Goal: Task Accomplishment & Management: Manage account settings

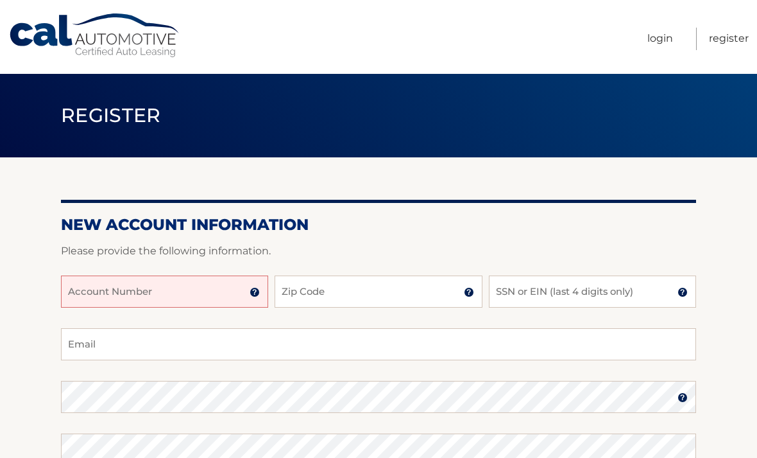
click at [99, 284] on input "Account Number" at bounding box center [164, 291] width 207 height 32
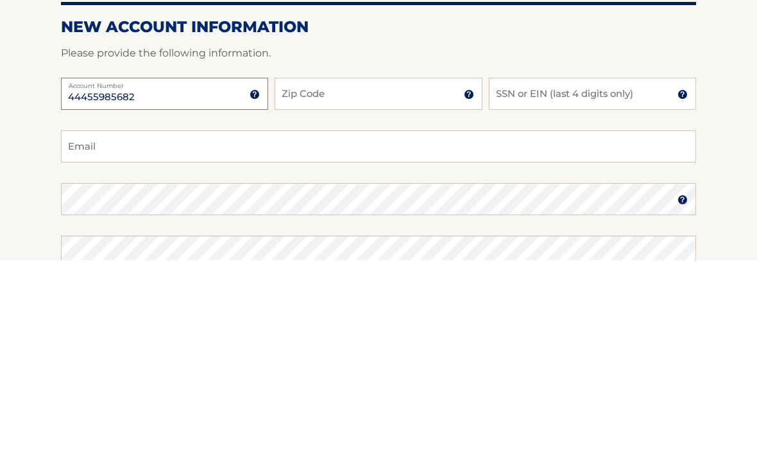
type input "44455985682"
click at [386, 275] on input "Zip Code" at bounding box center [378, 291] width 207 height 32
type input "11725"
click at [526, 275] on input "SSN or EIN (last 4 digits only)" at bounding box center [592, 291] width 207 height 32
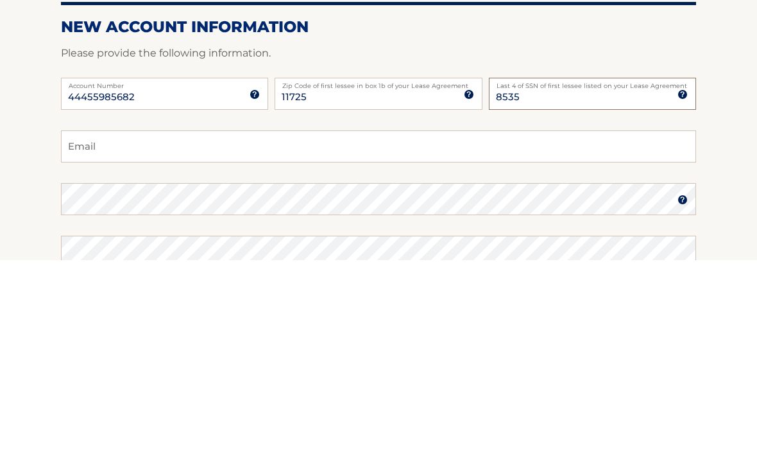
type input "8535"
click at [99, 328] on input "Email" at bounding box center [378, 344] width 635 height 32
click at [593, 328] on input "Pahoosha@aol.com" at bounding box center [378, 344] width 635 height 32
type input "Pahoosha@aol.com"
click at [726, 157] on section "New Account Information Please provide the following information. 44455985682 A…" at bounding box center [378, 407] width 757 height 501
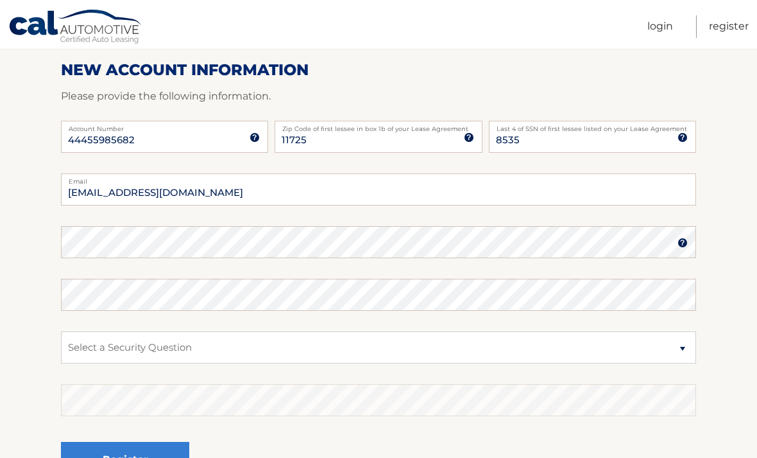
scroll to position [155, 0]
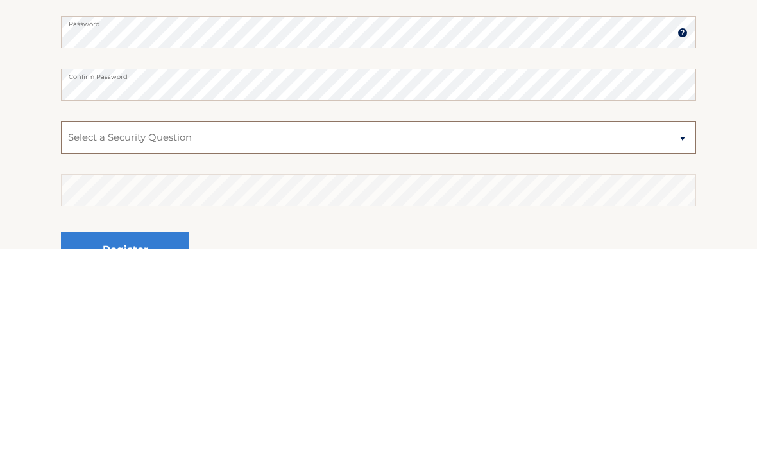
click at [687, 331] on select "Select a Security Question What was the name of your elementary school? What is…" at bounding box center [378, 347] width 635 height 32
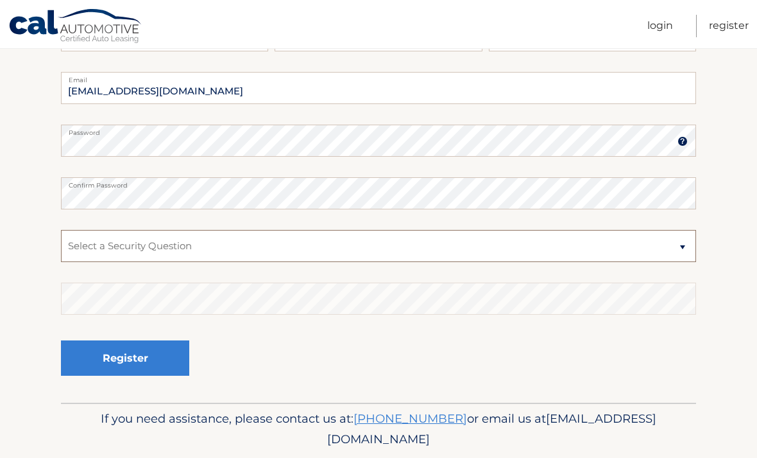
select select "2"
click at [224, 249] on select "Select a Security Question What was the name of your elementary school? What is…" at bounding box center [378, 246] width 635 height 32
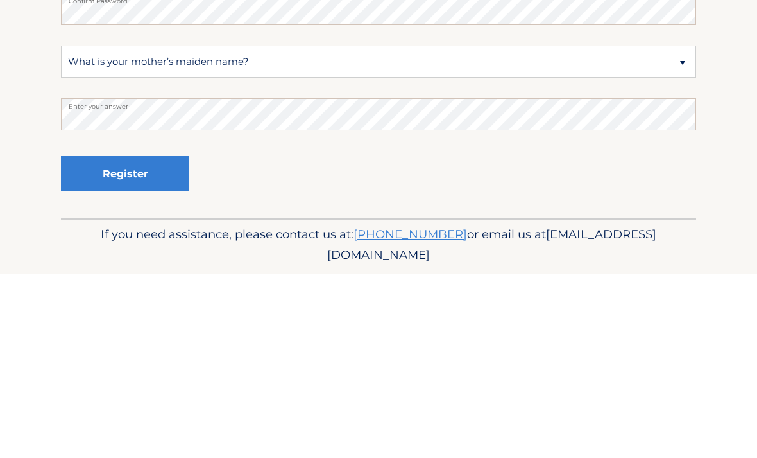
click at [128, 340] on button "Register" at bounding box center [125, 357] width 128 height 35
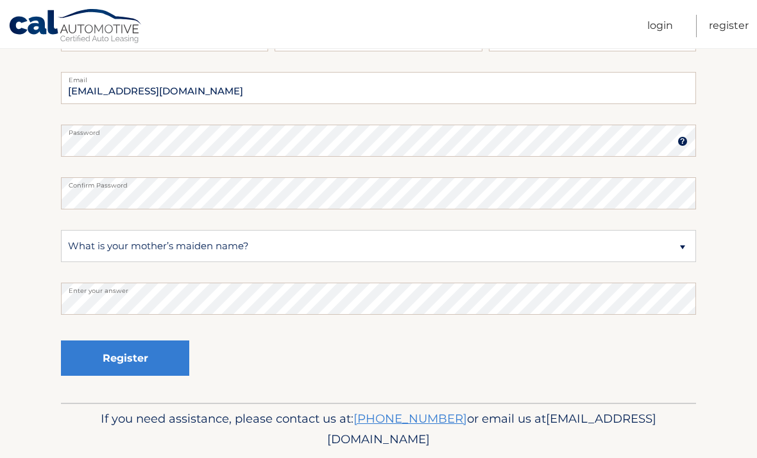
click at [144, 340] on button "Register" at bounding box center [125, 357] width 128 height 35
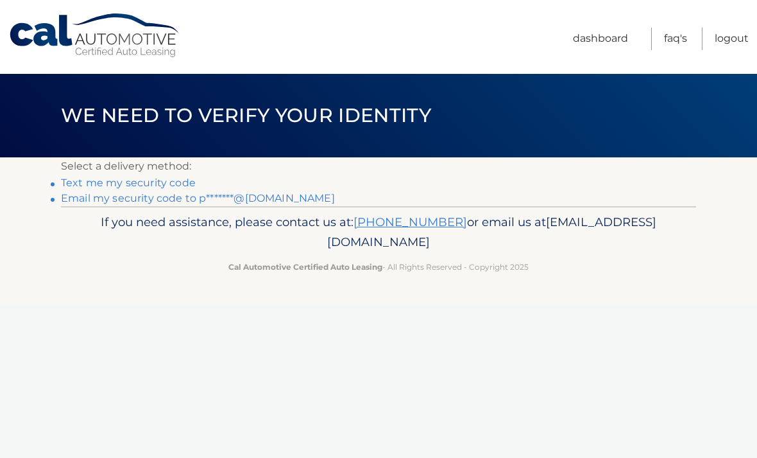
click at [185, 178] on link "Text me my security code" at bounding box center [128, 182] width 135 height 12
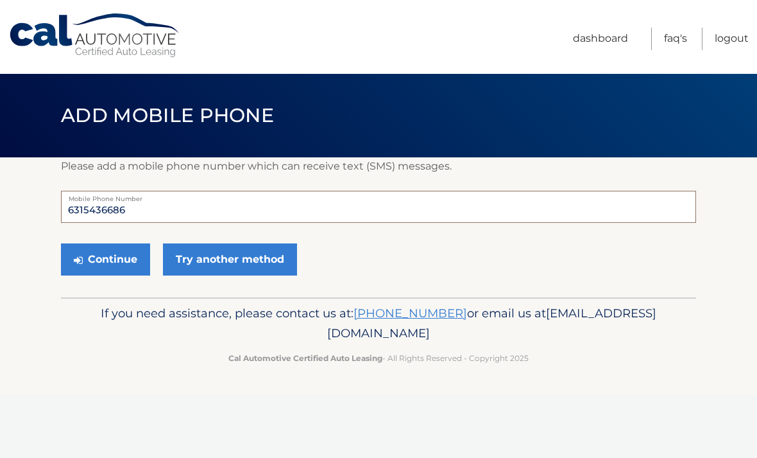
click at [150, 211] on input "6315436686" at bounding box center [378, 207] width 635 height 32
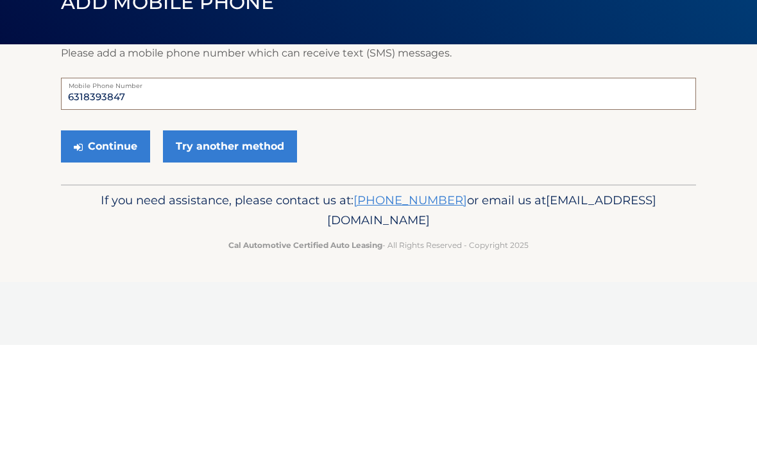
type input "6318393847"
click at [102, 243] on button "Continue" at bounding box center [105, 259] width 89 height 32
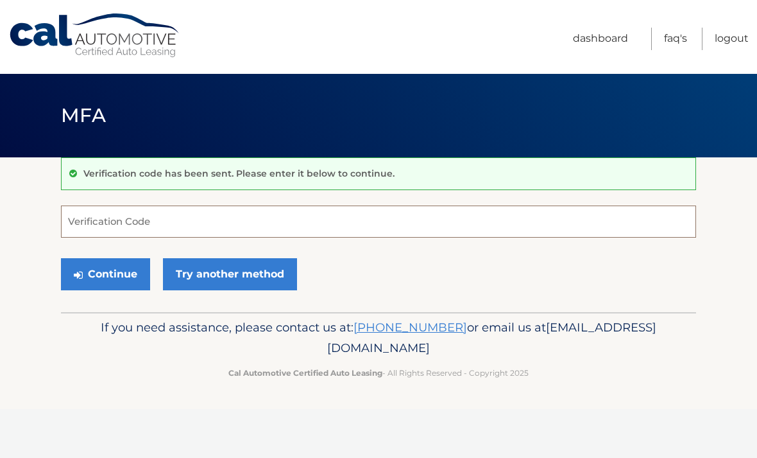
click at [95, 228] on input "Verification Code" at bounding box center [378, 221] width 635 height 32
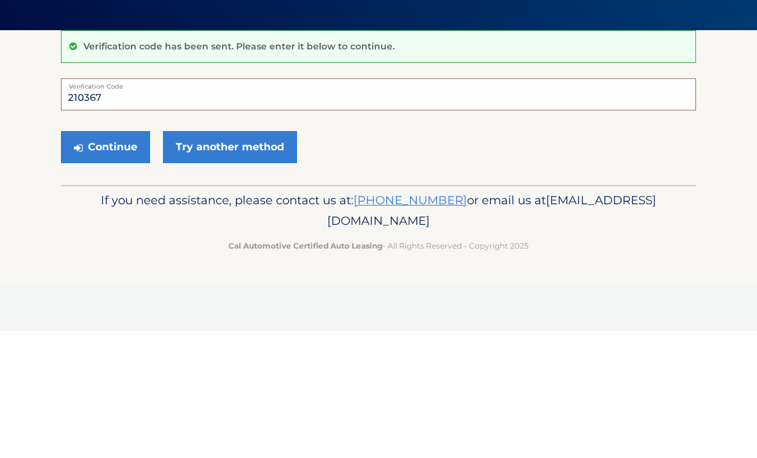
type input "210367"
click at [106, 258] on button "Continue" at bounding box center [105, 274] width 89 height 32
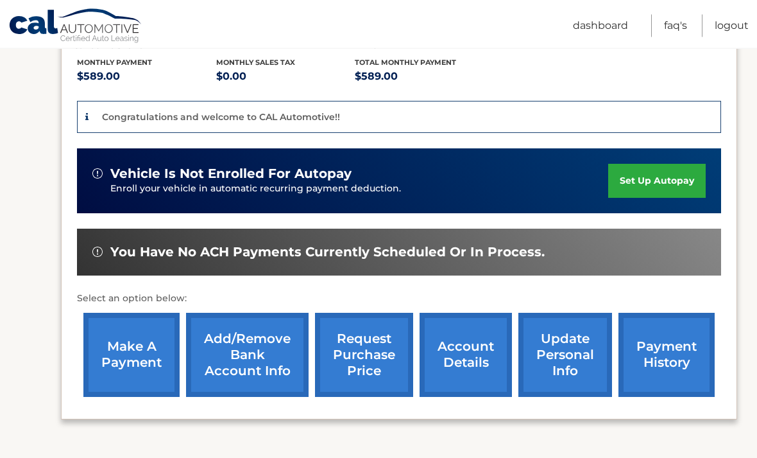
scroll to position [271, 0]
click at [652, 185] on link "set up autopay" at bounding box center [657, 181] width 98 height 34
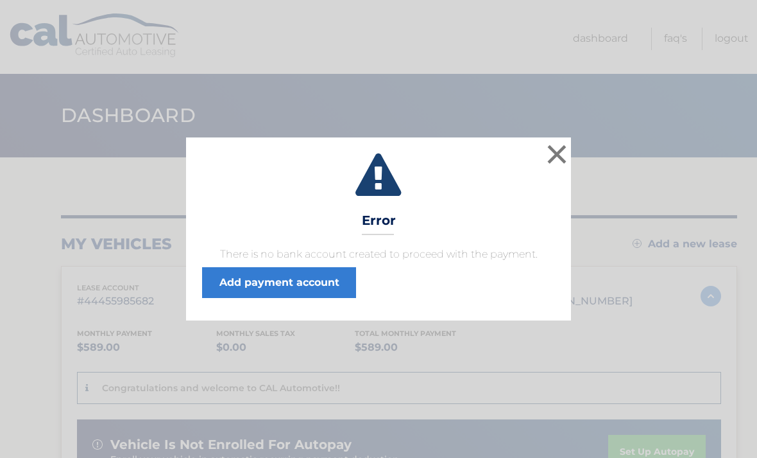
click at [302, 286] on link "Add payment account" at bounding box center [279, 282] width 154 height 31
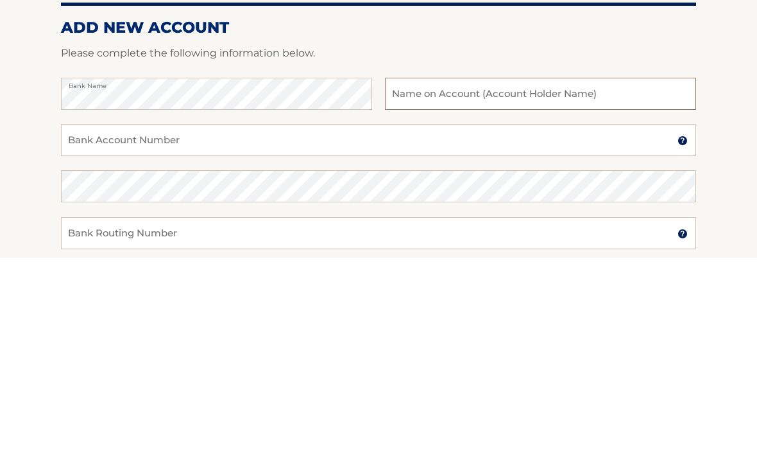
click at [396, 279] on input "text" at bounding box center [540, 295] width 311 height 32
type input "[PERSON_NAME]/[PERSON_NAME]"
click at [486, 325] on input "Bank Account Number" at bounding box center [378, 341] width 635 height 32
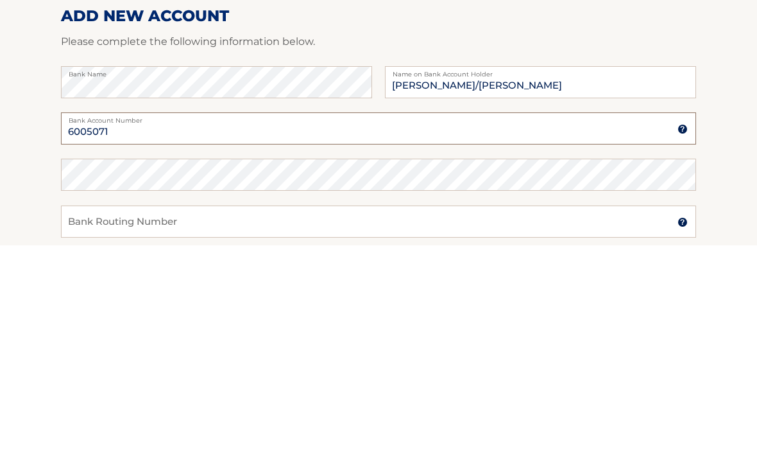
click at [130, 325] on input "6005071" at bounding box center [378, 341] width 635 height 32
type input "6005071236"
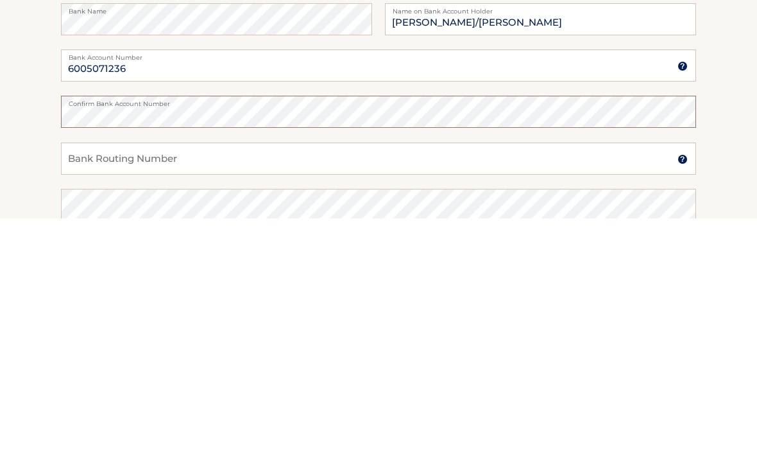
scroll to position [46, 0]
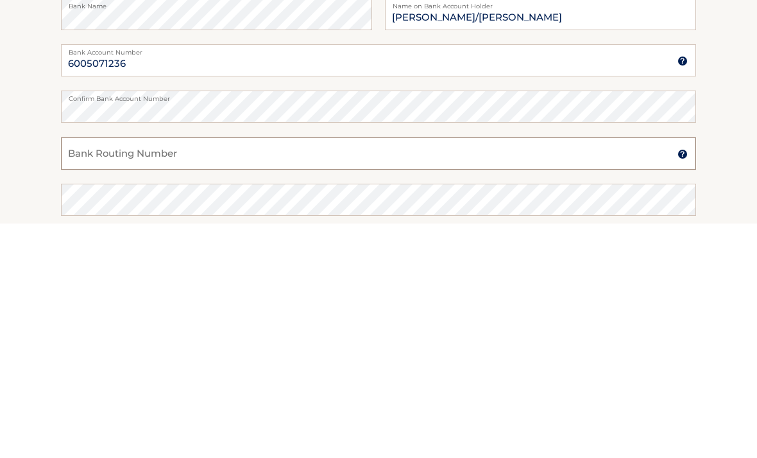
click at [107, 372] on input "Bank Routing Number" at bounding box center [378, 388] width 635 height 32
type input "221475786"
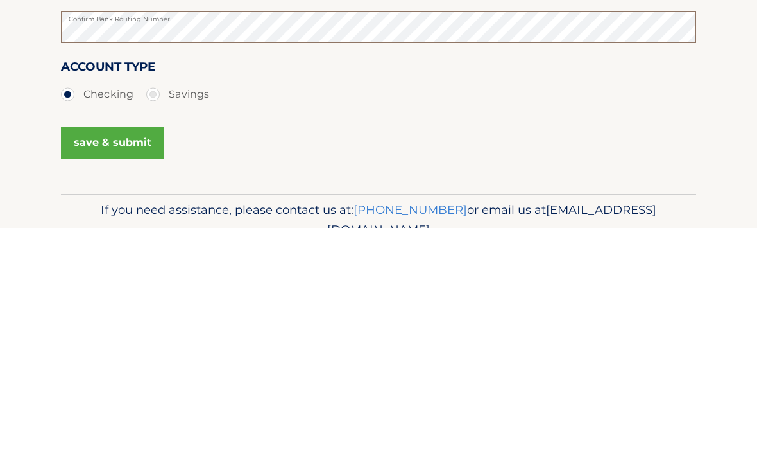
scroll to position [224, 0]
click at [121, 356] on button "save & submit" at bounding box center [112, 372] width 103 height 32
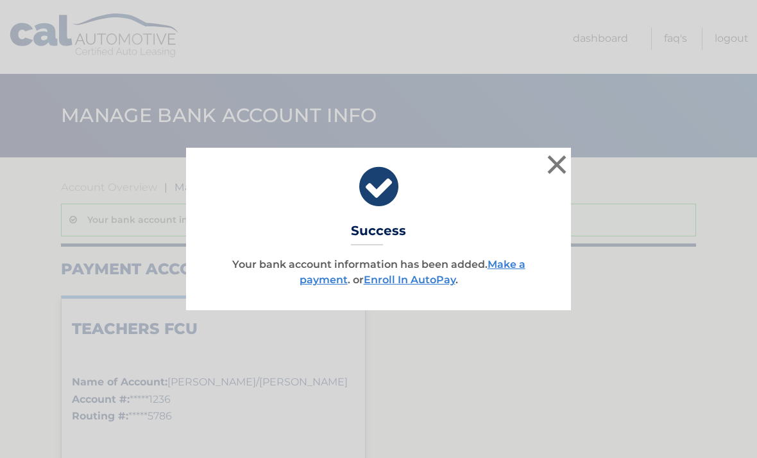
click at [433, 282] on link "Enroll In AutoPay" at bounding box center [410, 279] width 92 height 12
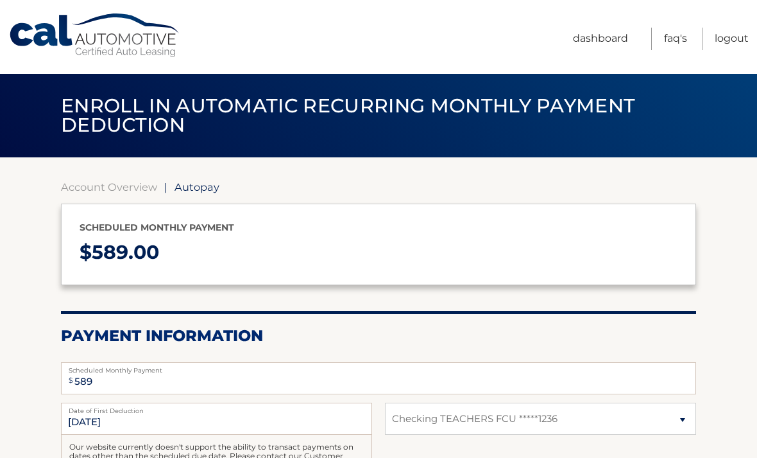
select select "NWRjMDA1ODAtNzYzNy00MTdkLTk3ZDAtYjc0ZWIxYjg4MTBm"
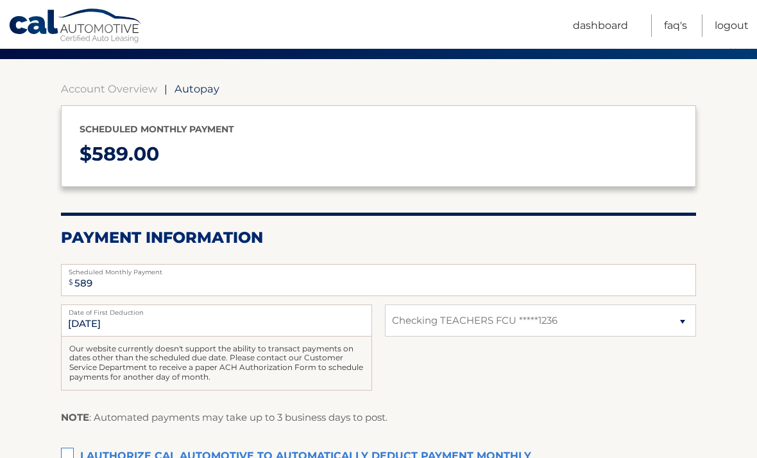
scroll to position [98, 0]
click at [126, 314] on label "Date of First Deduction" at bounding box center [216, 309] width 311 height 10
click at [126, 315] on input "[DATE]" at bounding box center [216, 320] width 311 height 32
click at [124, 321] on input "[DATE]" at bounding box center [216, 320] width 311 height 32
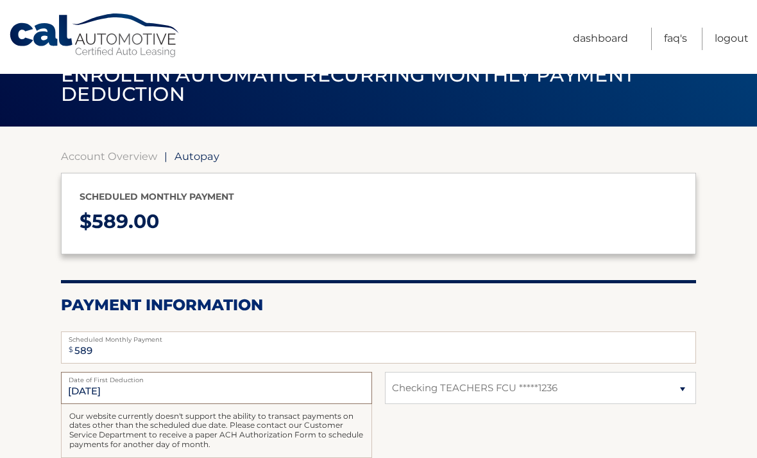
scroll to position [0, 0]
